Goal: Task Accomplishment & Management: Manage account settings

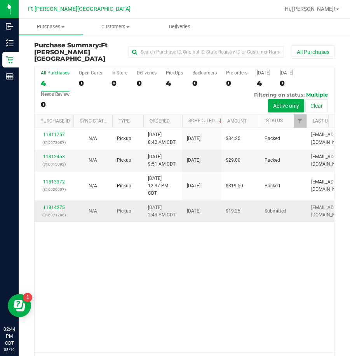
click at [47, 205] on link "11814275" at bounding box center [54, 207] width 22 height 5
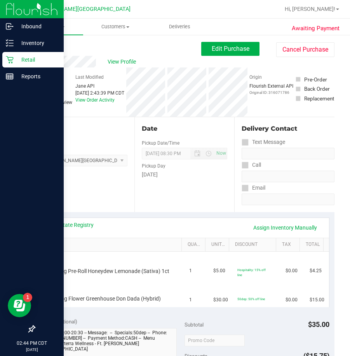
click at [49, 62] on p "Retail" at bounding box center [37, 59] width 47 height 9
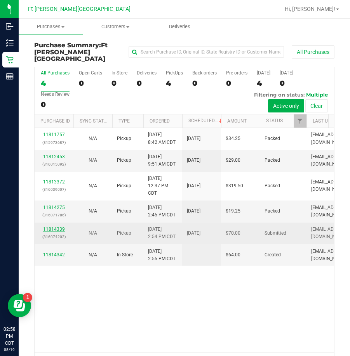
click at [60, 227] on link "11814339" at bounding box center [54, 229] width 22 height 5
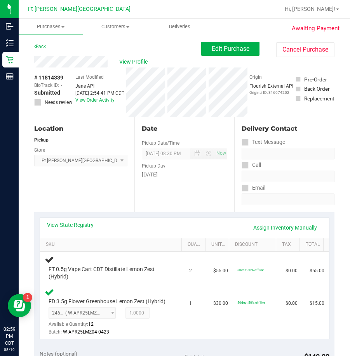
click at [83, 187] on div "Location Pickup Store [GEOGRAPHIC_DATA][PERSON_NAME] WC Select Store [PERSON_NA…" at bounding box center [84, 164] width 100 height 95
click at [106, 190] on div "Location Pickup Store [GEOGRAPHIC_DATA][PERSON_NAME] WC Select Store [PERSON_NA…" at bounding box center [84, 164] width 100 height 95
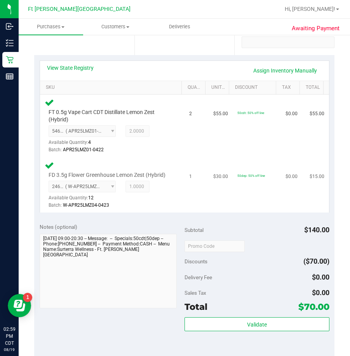
scroll to position [194, 0]
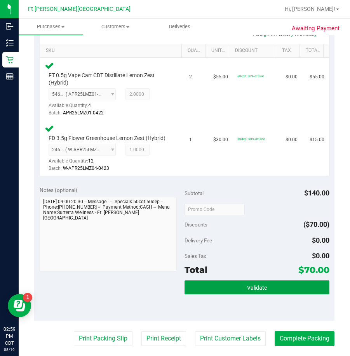
click at [252, 291] on button "Validate" at bounding box center [256, 288] width 145 height 14
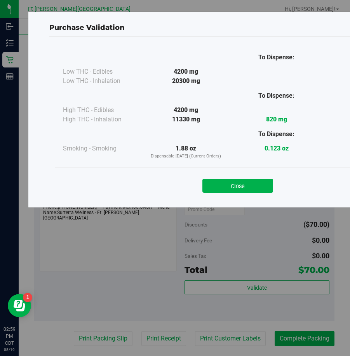
click at [229, 177] on div "Close" at bounding box center [237, 183] width 353 height 19
click at [233, 187] on button "Close" at bounding box center [237, 186] width 71 height 14
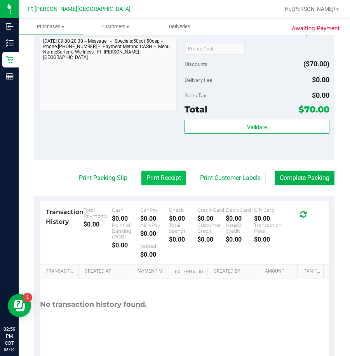
scroll to position [267, 0]
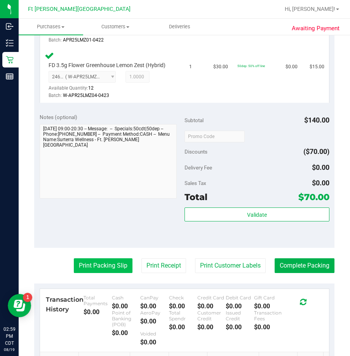
click at [95, 273] on button "Print Packing Slip" at bounding box center [103, 266] width 59 height 15
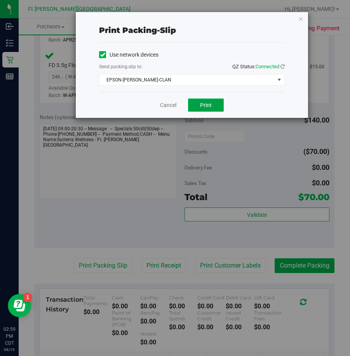
click at [203, 102] on span "Print" at bounding box center [206, 105] width 12 height 6
click at [210, 104] on span "Print" at bounding box center [206, 105] width 12 height 6
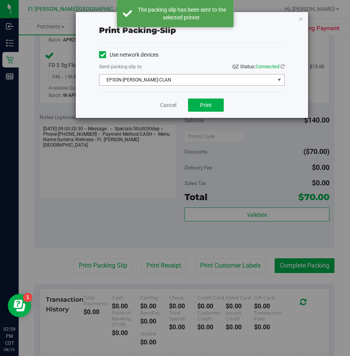
click at [182, 80] on span "EPSON-[PERSON_NAME]-CLAN" at bounding box center [186, 80] width 175 height 11
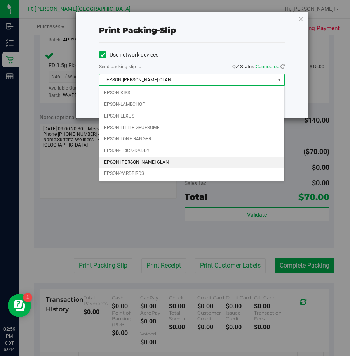
click at [160, 162] on li "EPSON-[PERSON_NAME]-CLAN" at bounding box center [191, 163] width 185 height 12
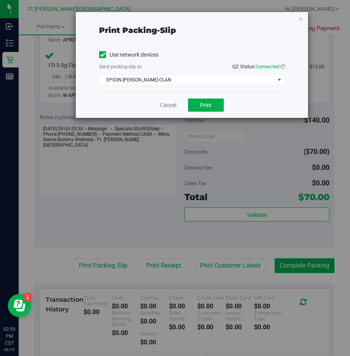
click at [182, 102] on div "Cancel Print" at bounding box center [192, 105] width 186 height 26
click at [175, 104] on link "Cancel" at bounding box center [168, 105] width 16 height 8
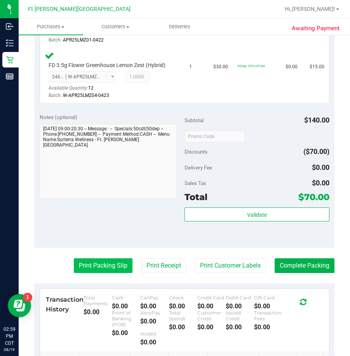
click at [103, 272] on button "Print Packing Slip" at bounding box center [103, 266] width 59 height 15
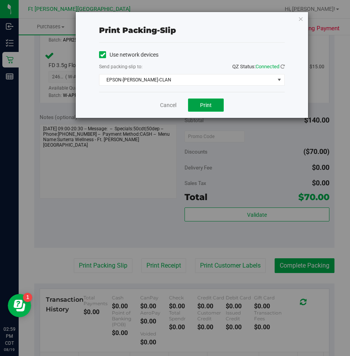
click at [215, 101] on button "Print" at bounding box center [206, 105] width 36 height 13
click at [173, 104] on link "Cancel" at bounding box center [168, 105] width 16 height 8
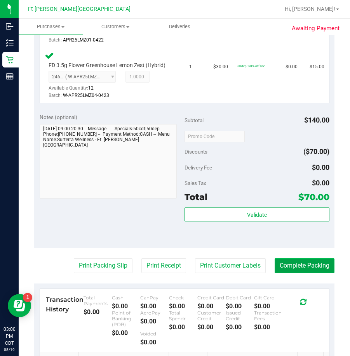
click at [290, 273] on button "Complete Packing" at bounding box center [304, 266] width 60 height 15
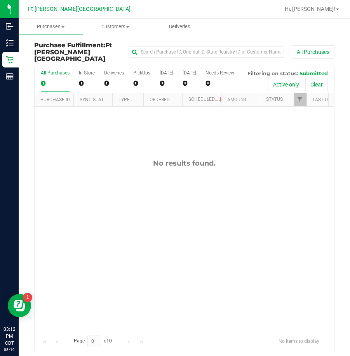
click at [234, 168] on div "No results found." at bounding box center [184, 163] width 299 height 9
